Goal: Information Seeking & Learning: Learn about a topic

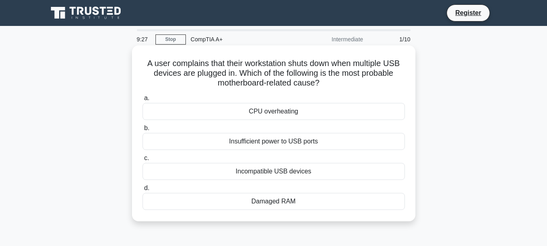
click at [288, 143] on div "Insufficient power to USB ports" at bounding box center [274, 141] width 262 height 17
click at [143, 131] on input "b. Insufficient power to USB ports" at bounding box center [143, 128] width 0 height 5
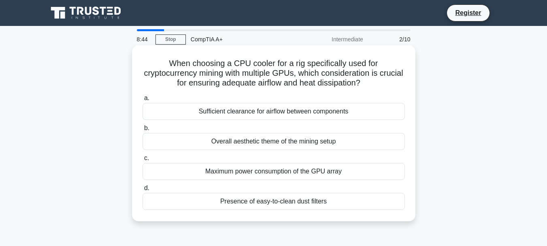
click at [325, 172] on div "Maximum power consumption of the GPU array" at bounding box center [274, 171] width 262 height 17
click at [143, 161] on input "c. Maximum power consumption of the GPU array" at bounding box center [143, 158] width 0 height 5
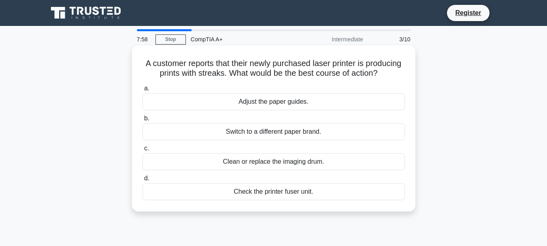
click at [291, 170] on div "Clean or replace the imaging drum." at bounding box center [274, 161] width 262 height 17
click at [143, 151] on input "c. Clean or replace the imaging drum." at bounding box center [143, 148] width 0 height 5
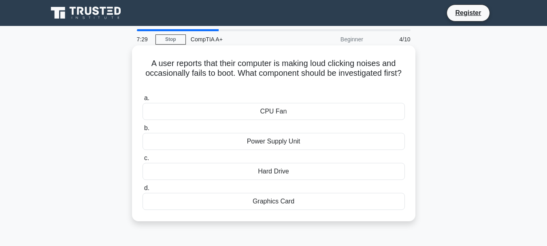
click at [287, 142] on div "Power Supply Unit" at bounding box center [274, 141] width 262 height 17
click at [143, 131] on input "b. Power Supply Unit" at bounding box center [143, 128] width 0 height 5
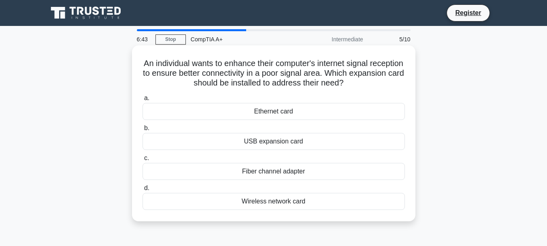
click at [286, 204] on div "Wireless network card" at bounding box center [274, 201] width 262 height 17
click at [143, 191] on input "d. Wireless network card" at bounding box center [143, 188] width 0 height 5
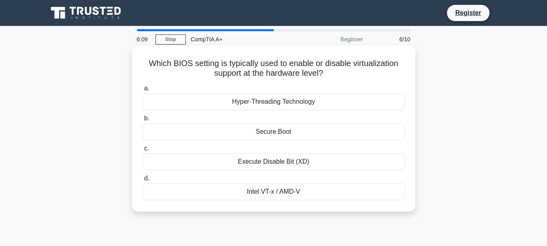
click at [275, 194] on div "Intel VT-x / AMD-V" at bounding box center [274, 191] width 262 height 17
click at [143, 181] on input "d. Intel VT-x / AMD-V" at bounding box center [143, 178] width 0 height 5
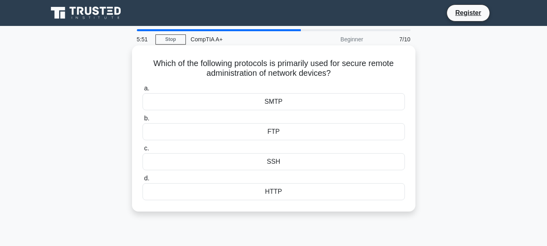
click at [297, 159] on div "SSH" at bounding box center [274, 161] width 262 height 17
click at [143, 151] on input "c. SSH" at bounding box center [143, 148] width 0 height 5
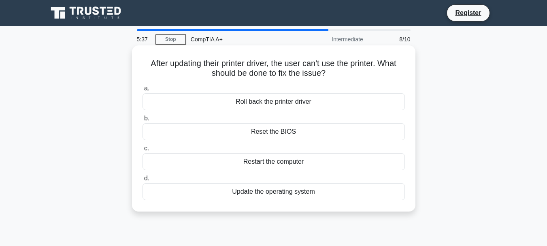
click at [280, 157] on div "Restart the computer" at bounding box center [274, 161] width 262 height 17
click at [143, 151] on input "c. Restart the computer" at bounding box center [143, 148] width 0 height 5
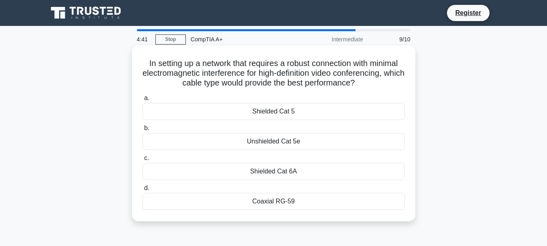
click at [268, 173] on div "Shielded Cat 6A" at bounding box center [274, 171] width 262 height 17
click at [143, 161] on input "c. Shielded Cat 6A" at bounding box center [143, 158] width 0 height 5
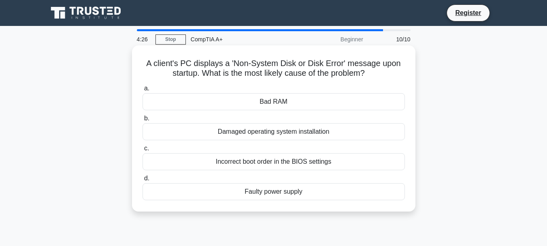
click at [318, 134] on div "Damaged operating system installation" at bounding box center [274, 131] width 262 height 17
click at [143, 121] on input "b. Damaged operating system installation" at bounding box center [143, 118] width 0 height 5
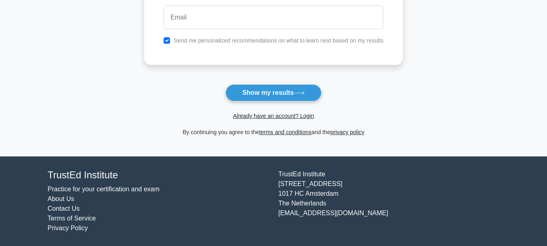
scroll to position [121, 0]
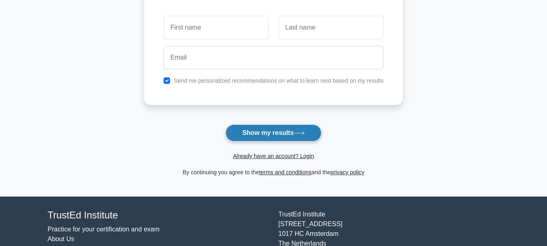
click at [255, 139] on button "Show my results" at bounding box center [274, 132] width 96 height 17
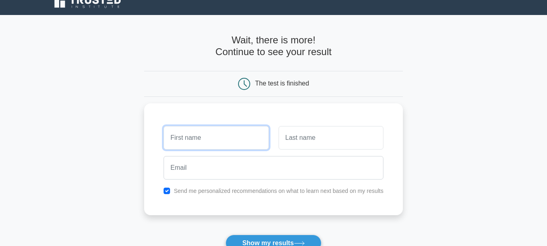
scroll to position [0, 0]
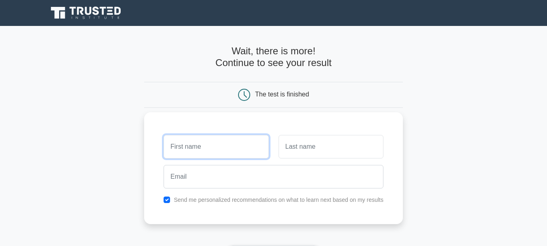
click at [246, 145] on input "text" at bounding box center [216, 146] width 105 height 23
type input "Rashad"
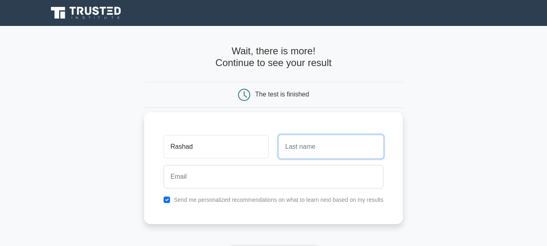
click at [307, 154] on input "text" at bounding box center [331, 146] width 105 height 23
type input "qahtani"
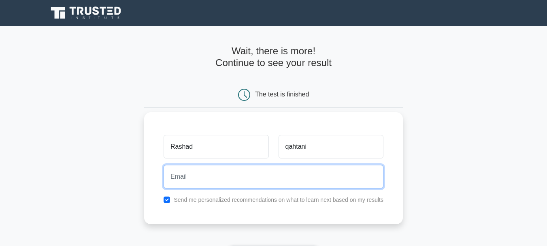
click at [249, 173] on input "email" at bounding box center [274, 176] width 220 height 23
type input "rshad737344335@gmail.com"
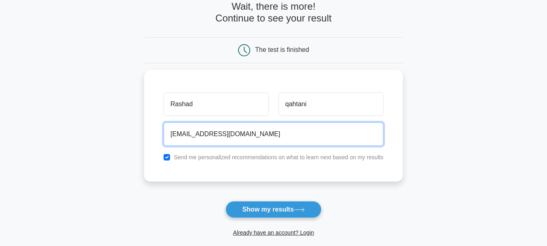
scroll to position [122, 0]
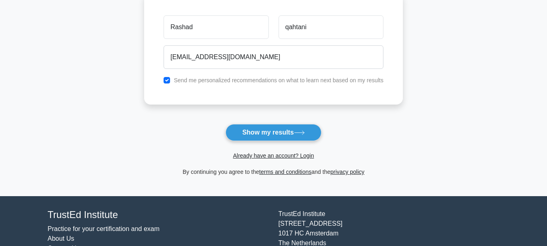
drag, startPoint x: 262, startPoint y: 134, endPoint x: 269, endPoint y: 136, distance: 7.6
click at [262, 134] on button "Show my results" at bounding box center [274, 132] width 96 height 17
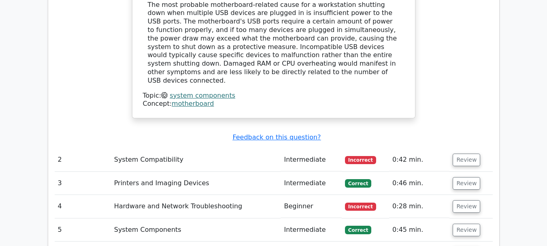
scroll to position [972, 0]
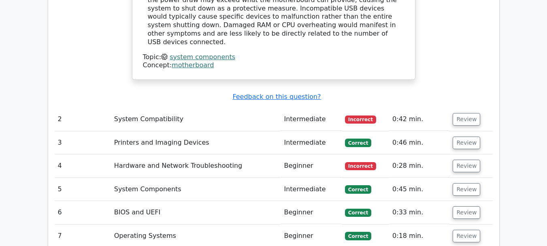
drag, startPoint x: 462, startPoint y: 82, endPoint x: 490, endPoint y: 60, distance: 35.2
click at [490, 93] on div "Submit feedback Feedback on this question?" at bounding box center [277, 97] width 438 height 9
click at [474, 113] on button "Review" at bounding box center [467, 119] width 28 height 13
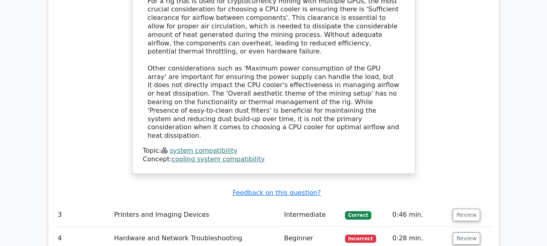
scroll to position [1418, 0]
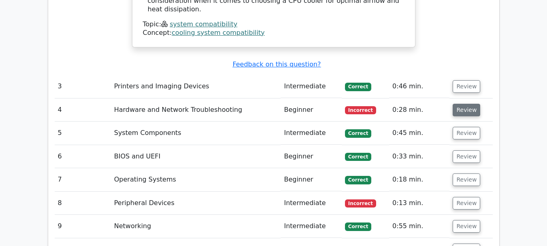
click at [460, 104] on button "Review" at bounding box center [467, 110] width 28 height 13
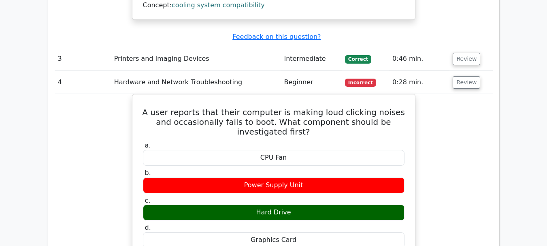
scroll to position [1458, 0]
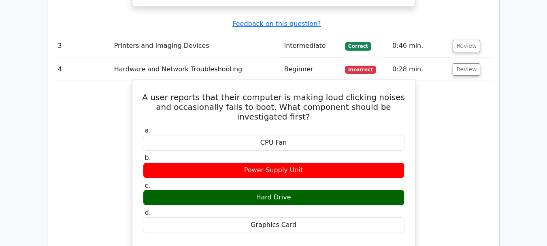
click at [283, 162] on div "Power Supply Unit" at bounding box center [274, 170] width 262 height 16
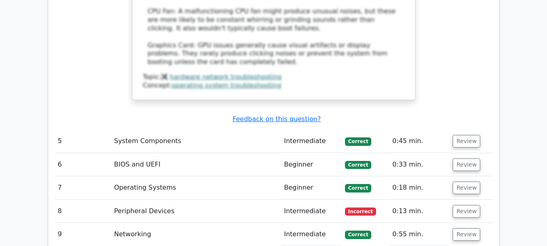
scroll to position [1904, 0]
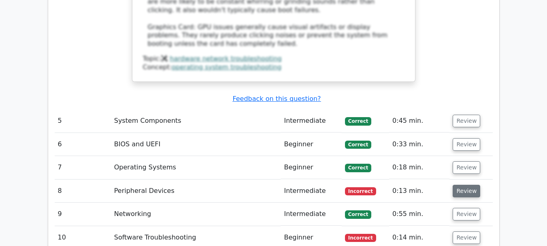
click at [461, 185] on button "Review" at bounding box center [467, 191] width 28 height 13
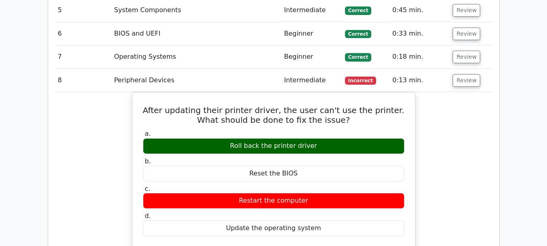
scroll to position [2025, 0]
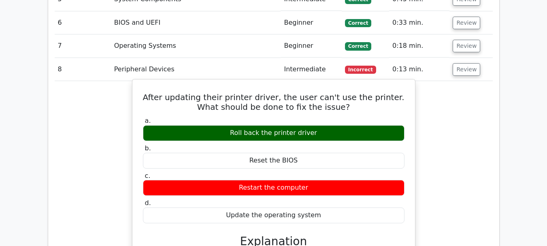
click at [281, 180] on div "Restart the computer" at bounding box center [274, 188] width 262 height 16
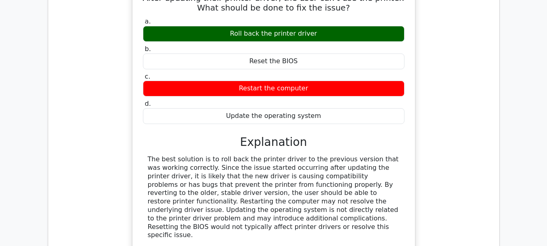
scroll to position [2243, 0]
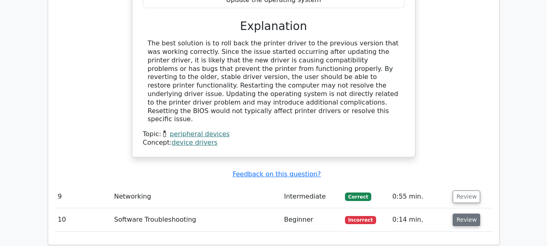
click at [464, 213] on button "Review" at bounding box center [467, 219] width 28 height 13
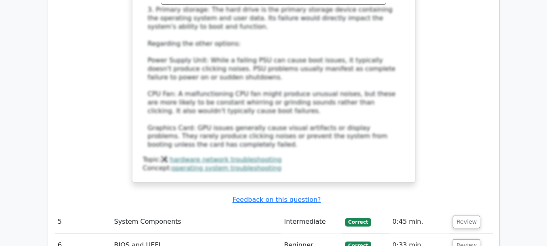
scroll to position [1878, 0]
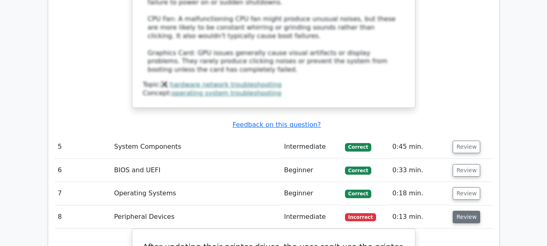
click at [465, 211] on button "Review" at bounding box center [467, 217] width 28 height 13
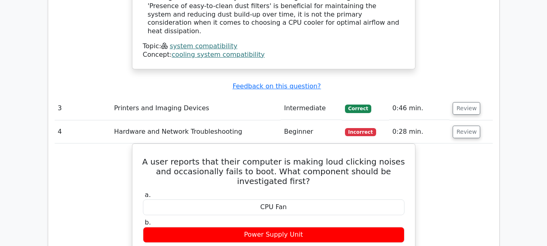
scroll to position [1351, 0]
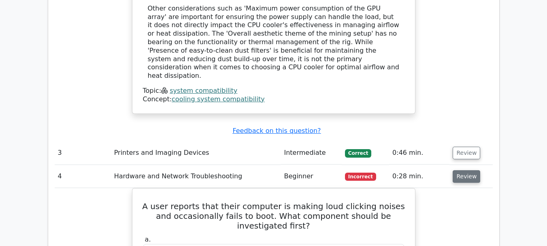
click at [463, 170] on button "Review" at bounding box center [467, 176] width 28 height 13
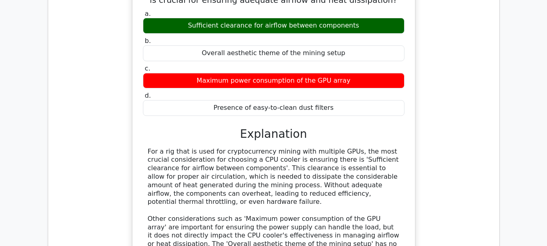
scroll to position [1027, 0]
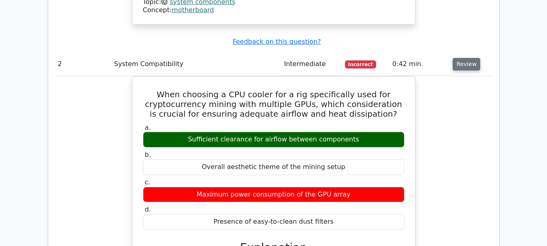
click at [461, 58] on button "Review" at bounding box center [467, 64] width 28 height 13
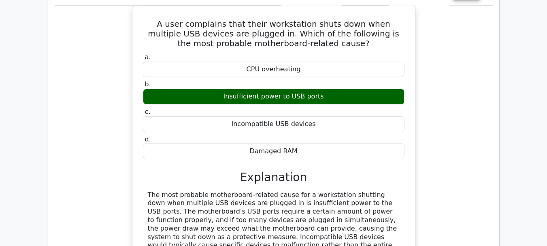
scroll to position [582, 0]
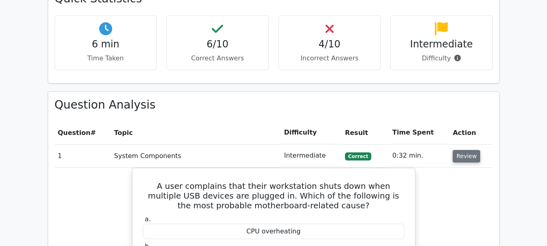
click at [467, 150] on button "Review" at bounding box center [467, 156] width 28 height 13
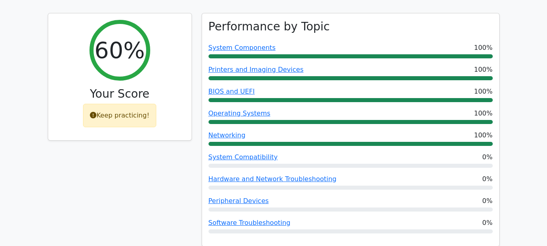
scroll to position [324, 0]
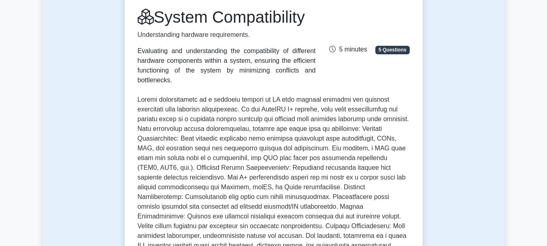
scroll to position [122, 0]
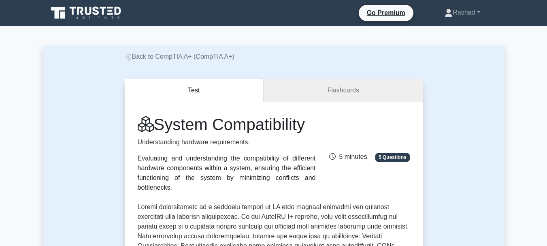
click at [319, 91] on link "Flashcards" at bounding box center [343, 90] width 159 height 23
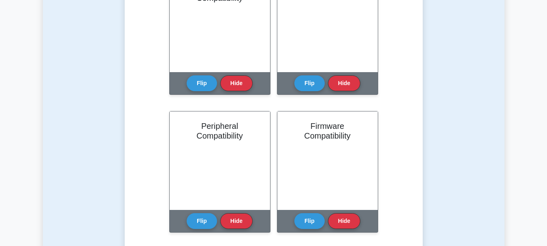
scroll to position [243, 0]
